Goal: Task Accomplishment & Management: Manage account settings

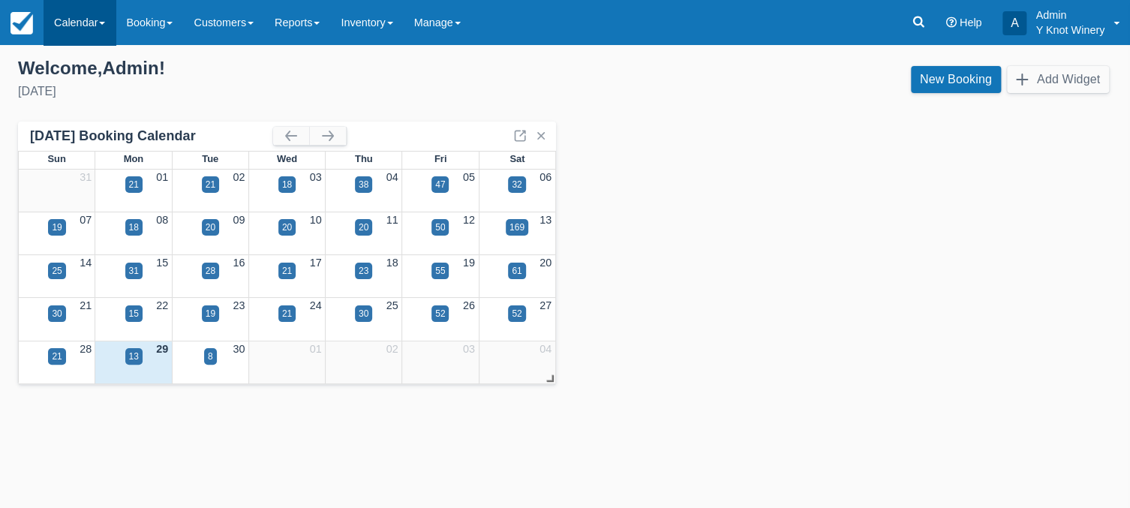
click at [103, 26] on link "Calendar" at bounding box center [80, 22] width 72 height 45
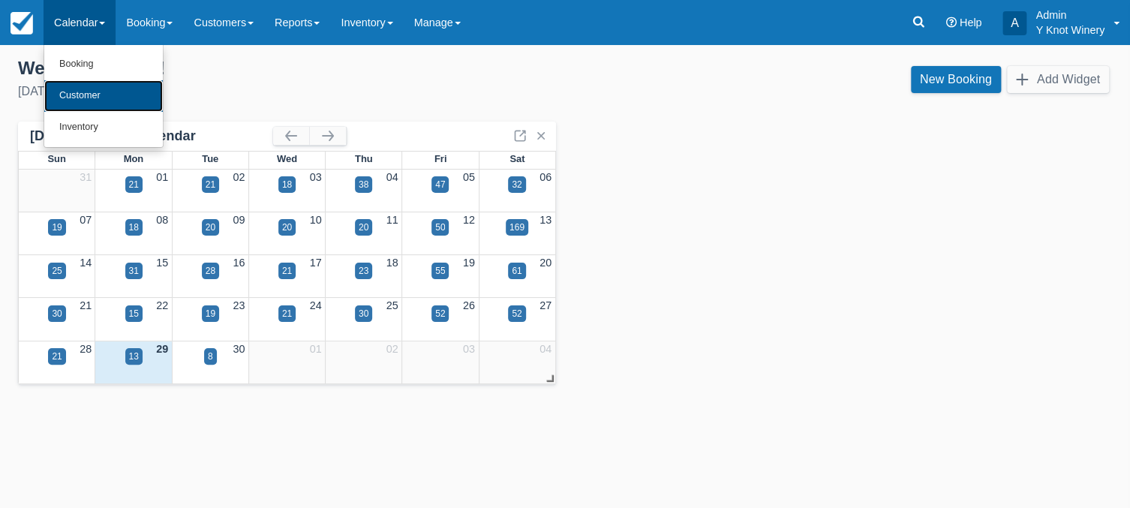
click at [101, 94] on link "Customer" at bounding box center [103, 96] width 119 height 32
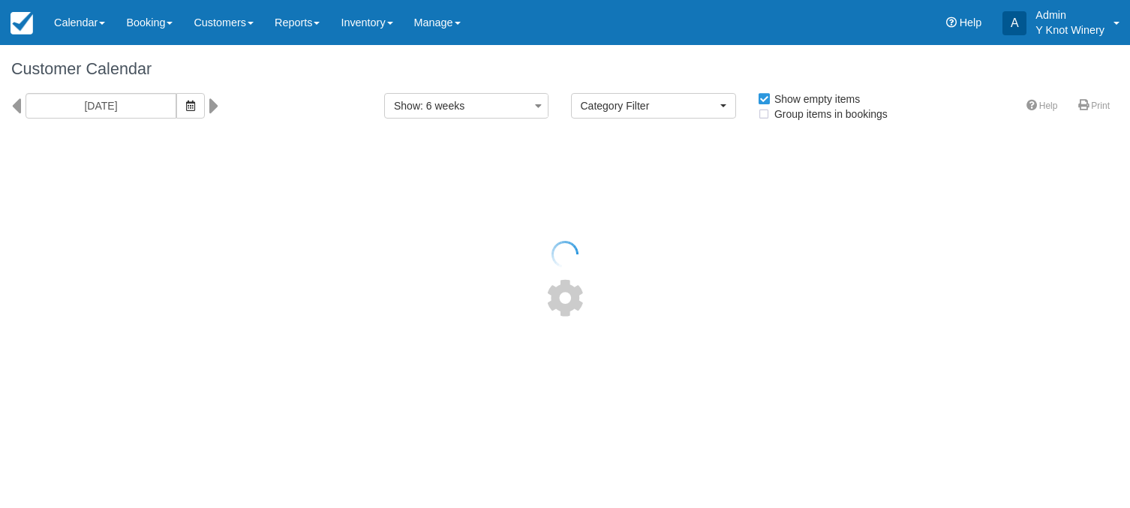
select select
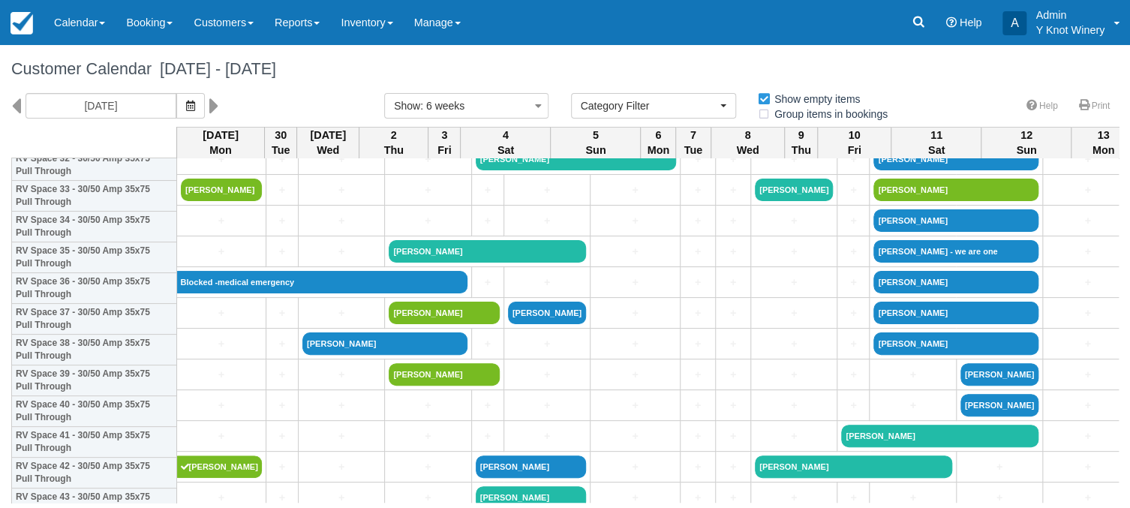
scroll to position [1108, 0]
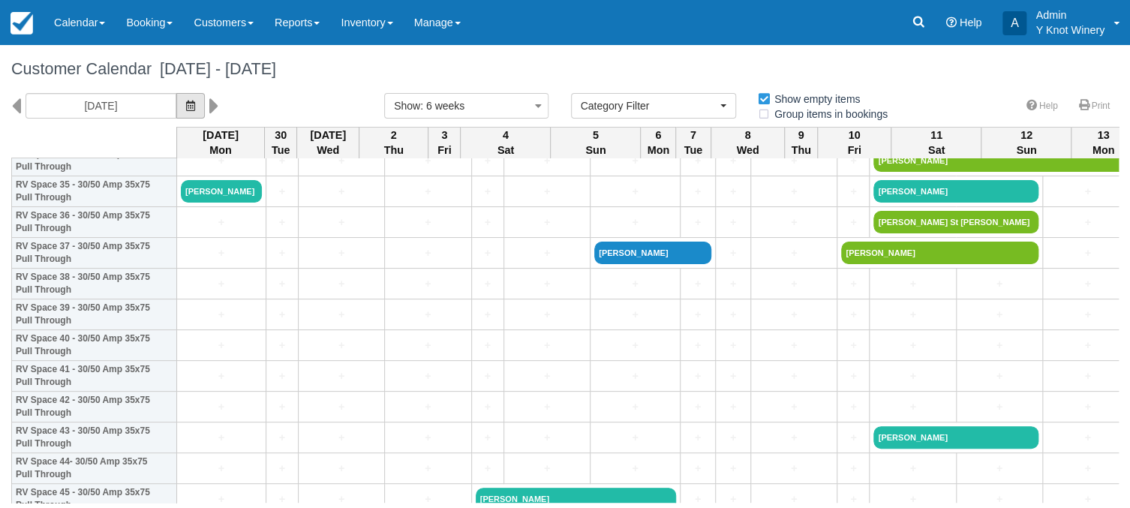
click at [179, 105] on button "button" at bounding box center [190, 106] width 29 height 26
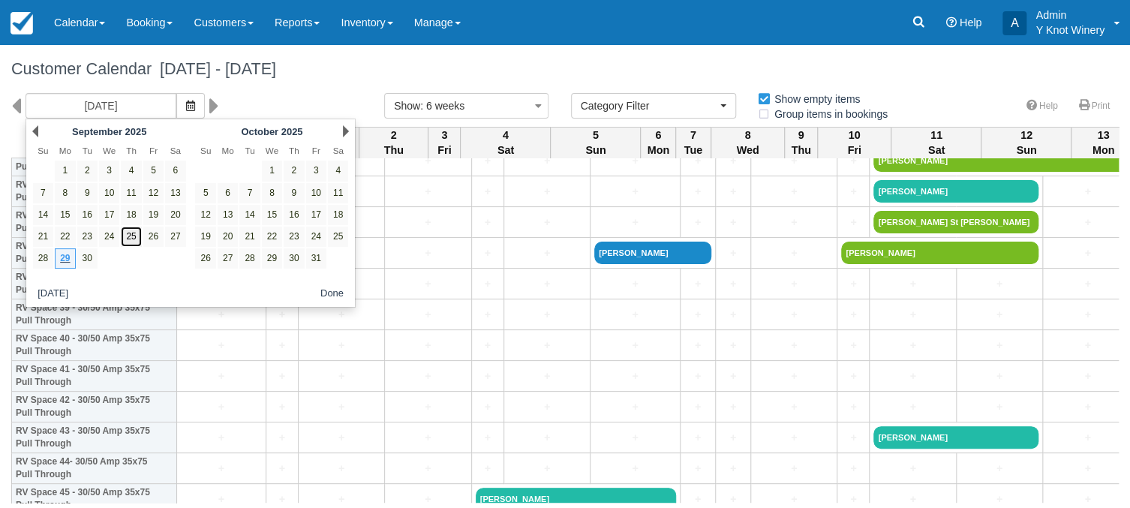
click at [124, 233] on link "25" at bounding box center [131, 237] width 20 height 20
type input "09/25/25"
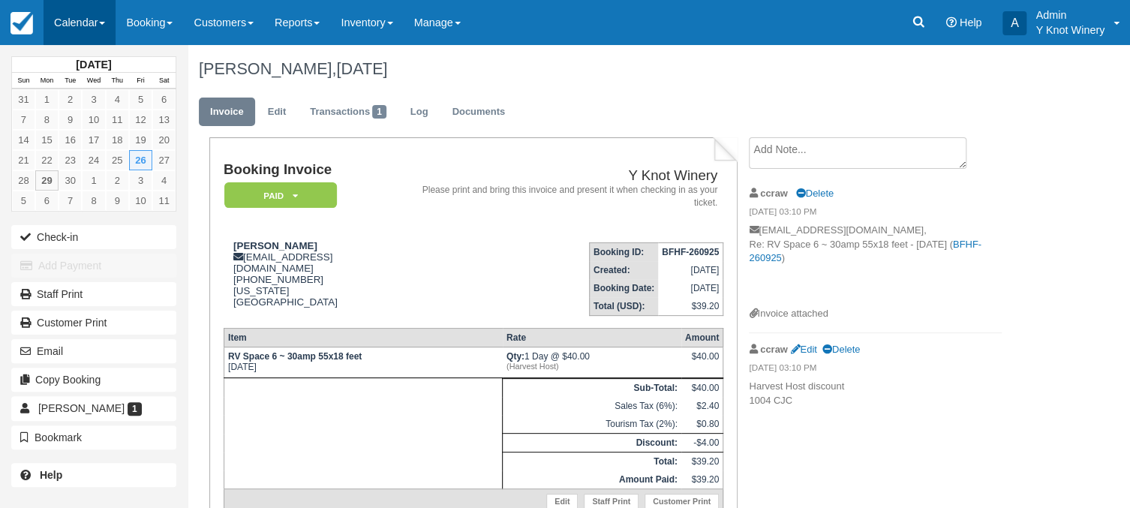
click at [110, 13] on link "Calendar" at bounding box center [80, 22] width 72 height 45
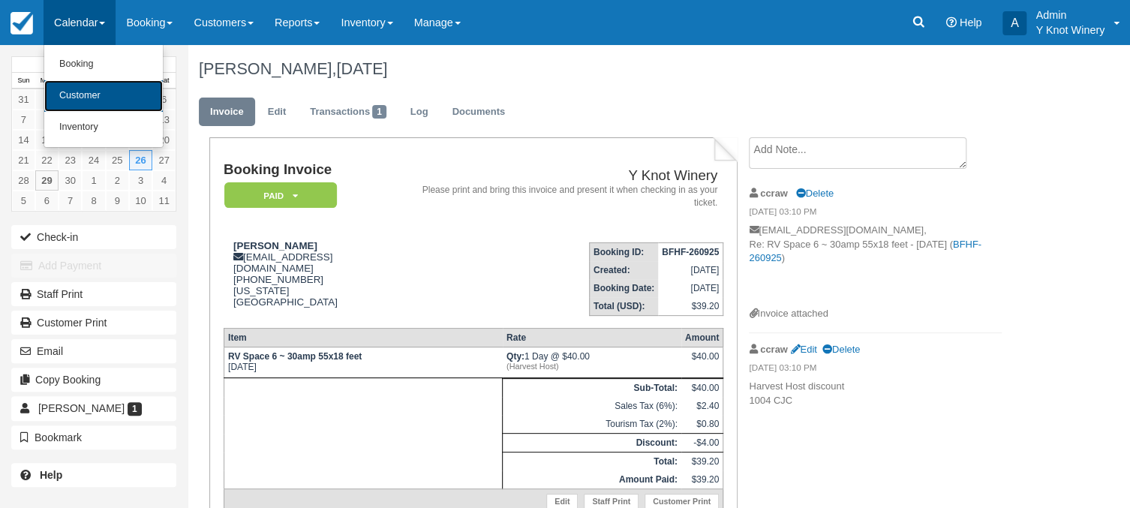
click at [111, 101] on link "Customer" at bounding box center [103, 96] width 119 height 32
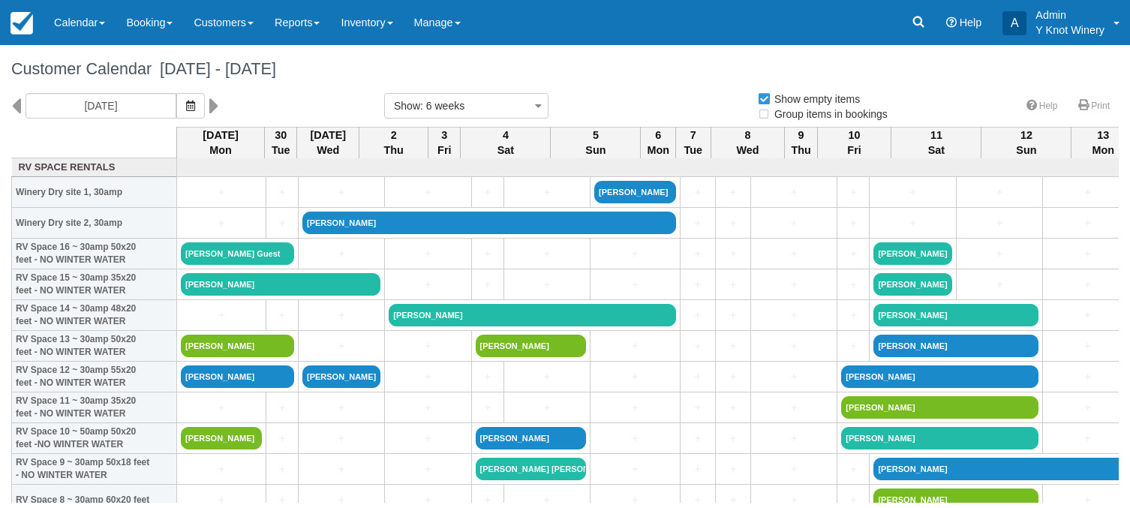
select select
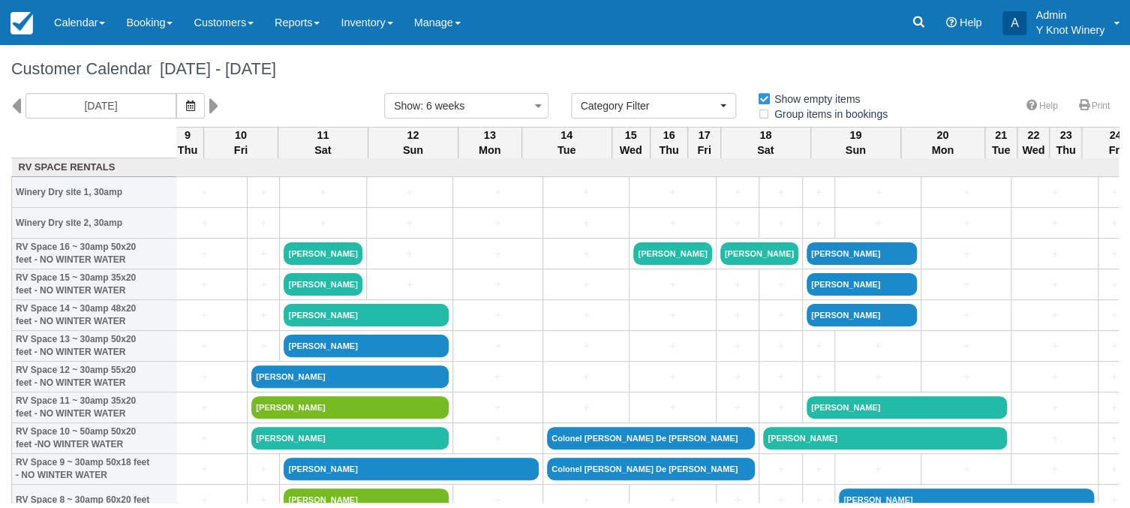
scroll to position [0, 613]
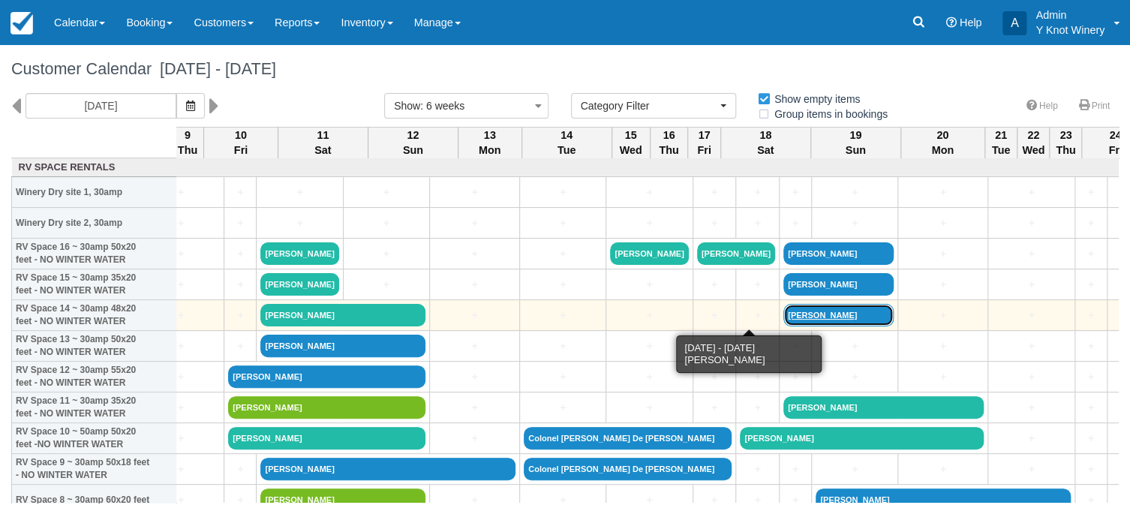
click at [783, 314] on link "[PERSON_NAME]" at bounding box center [838, 315] width 110 height 23
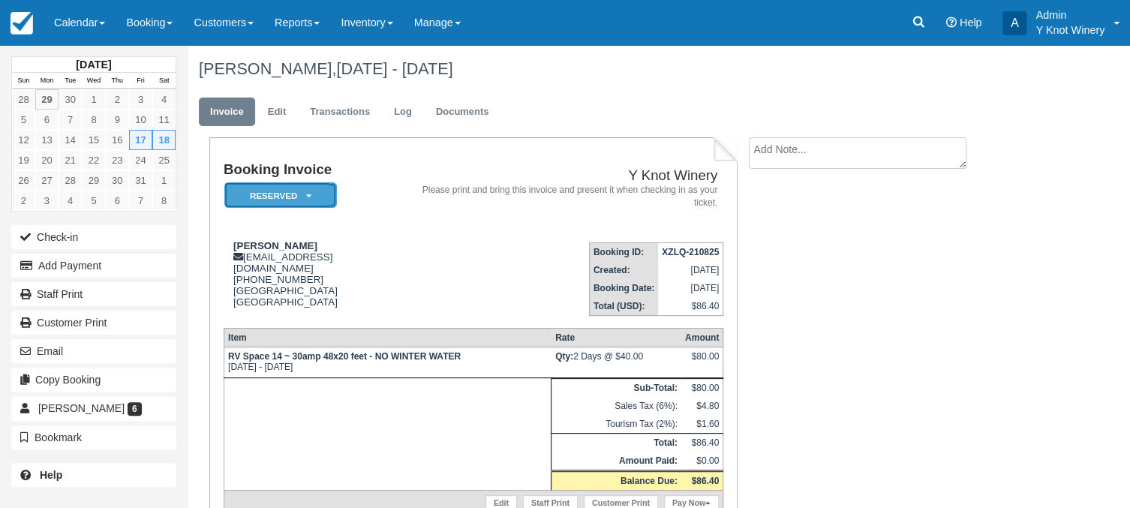
click at [311, 200] on em "Reserved" at bounding box center [280, 195] width 113 height 26
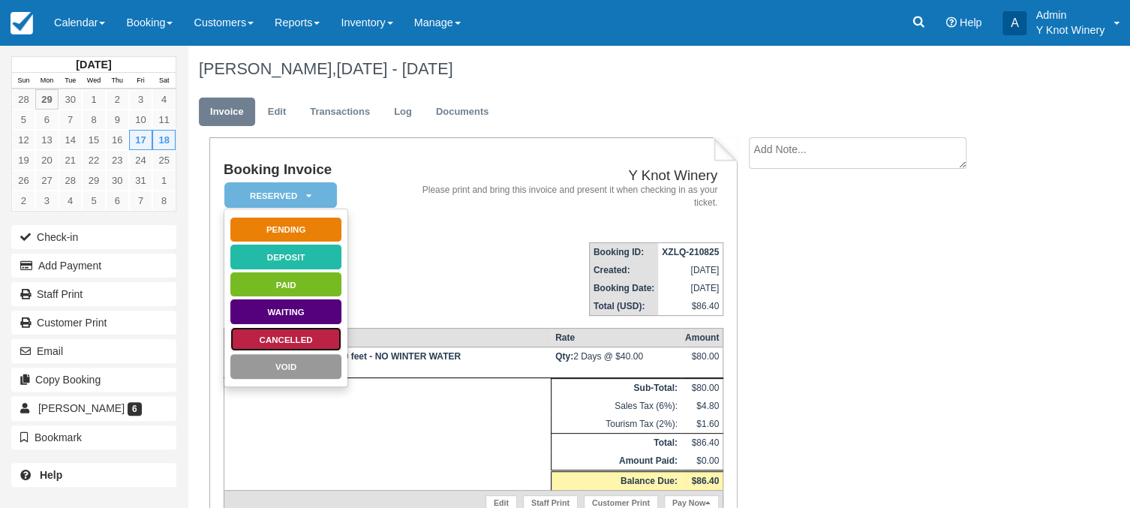
click at [297, 338] on link "Cancelled" at bounding box center [286, 339] width 113 height 26
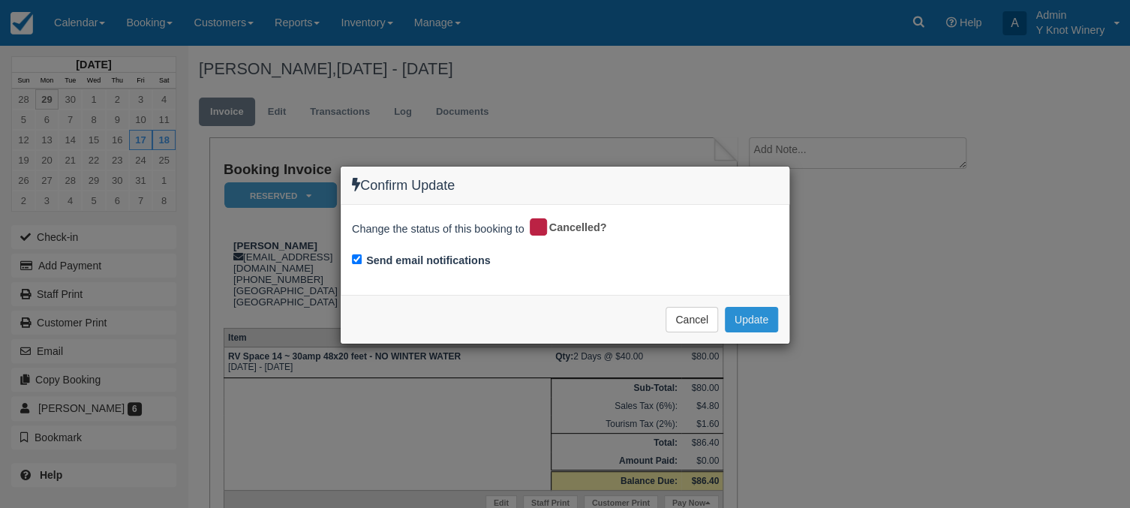
click at [749, 317] on button "Update" at bounding box center [751, 320] width 53 height 26
